Goal: Navigation & Orientation: Find specific page/section

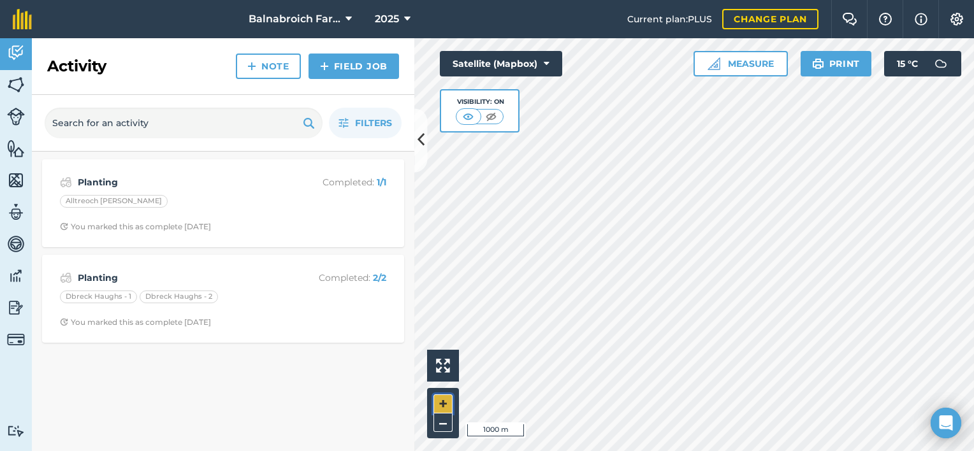
click at [439, 406] on button "+" at bounding box center [443, 404] width 19 height 19
click at [551, 451] on html "Balnabroich Farm 2025 Current plan : PLUS Change plan Farm Chat Help Info Setti…" at bounding box center [487, 225] width 974 height 451
click at [541, 451] on html "Balnabroich Farm 2025 Current plan : PLUS Change plan Farm Chat Help Info Setti…" at bounding box center [487, 225] width 974 height 451
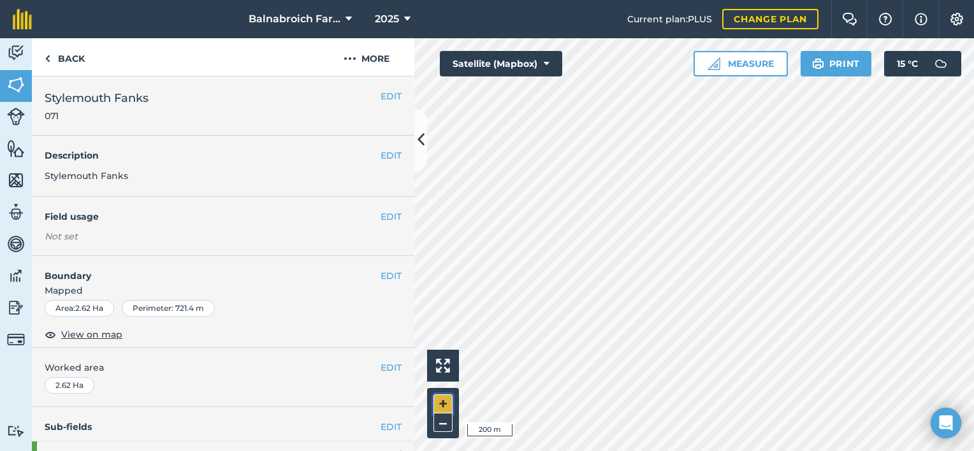
click at [441, 403] on button "+" at bounding box center [443, 404] width 19 height 19
